Goal: Information Seeking & Learning: Learn about a topic

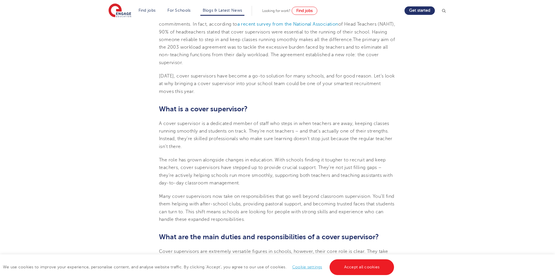
scroll to position [204, 0]
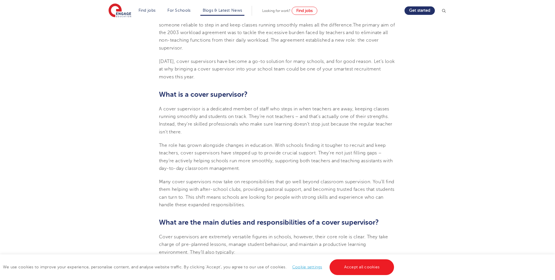
drag, startPoint x: 245, startPoint y: 150, endPoint x: 341, endPoint y: 139, distance: 96.6
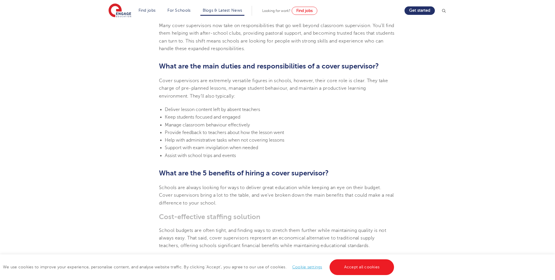
scroll to position [350, 0]
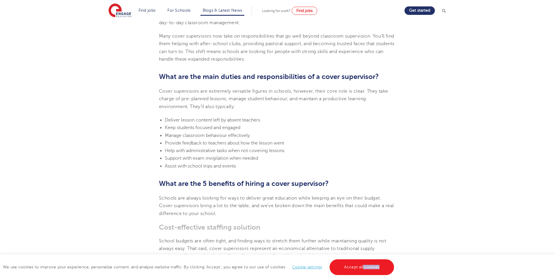
drag, startPoint x: 361, startPoint y: 276, endPoint x: 363, endPoint y: 272, distance: 5.0
click at [363, 272] on div "We use cookies to improve your experience, personalise content, and analyse web…" at bounding box center [277, 267] width 555 height 26
click at [364, 269] on link "Accept all cookies" at bounding box center [361, 267] width 65 height 16
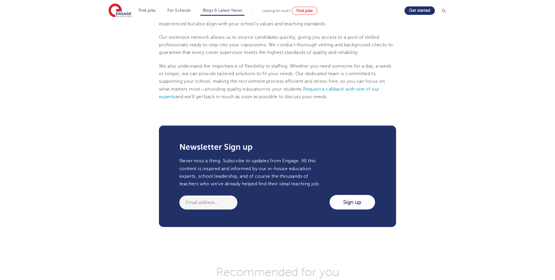
scroll to position [1078, 0]
